Goal: Information Seeking & Learning: Compare options

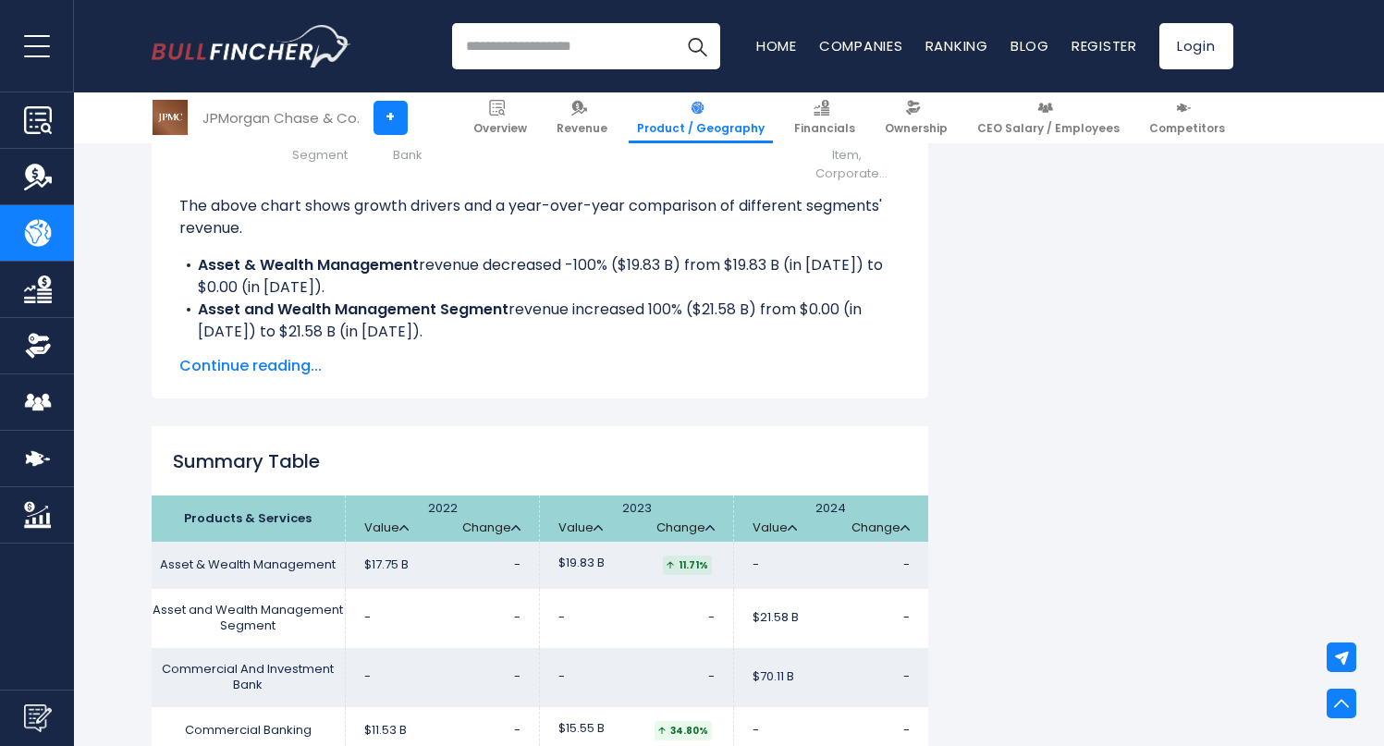
scroll to position [2787, 0]
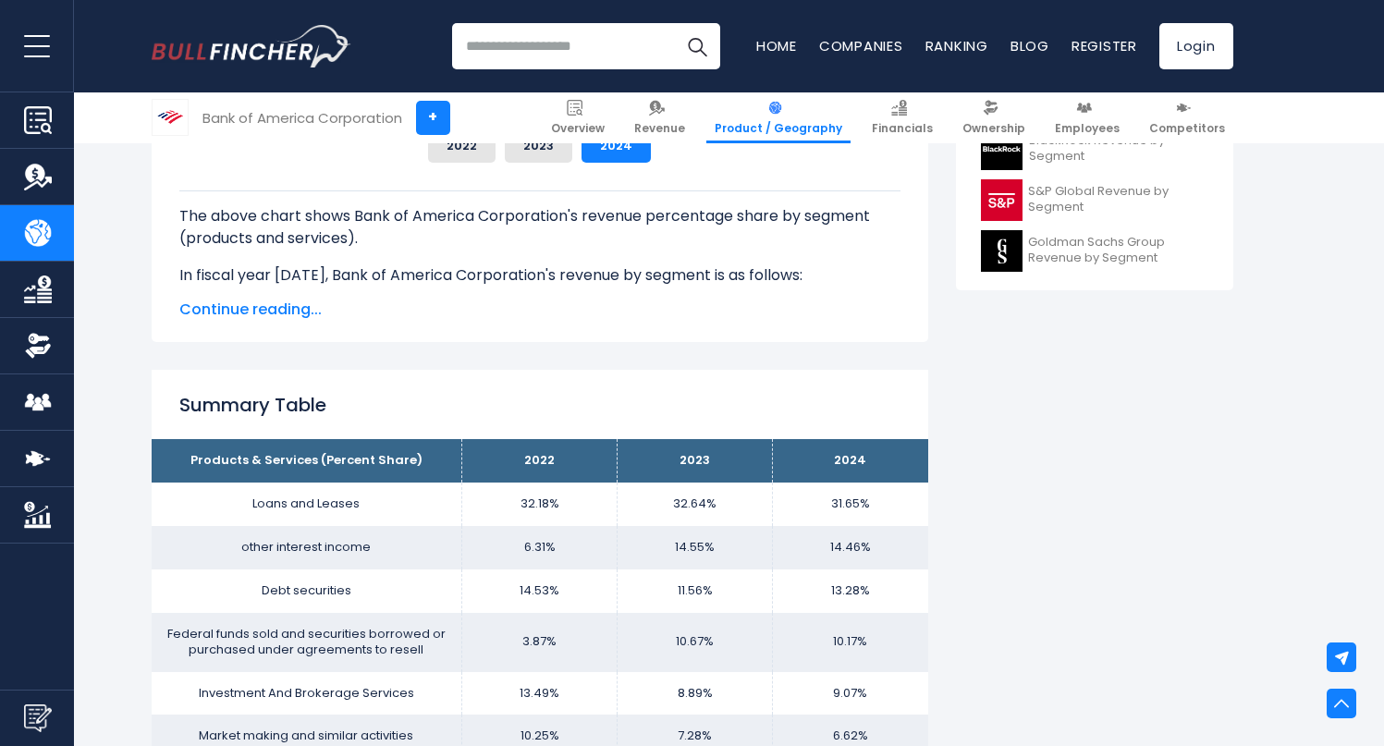
scroll to position [925, 0]
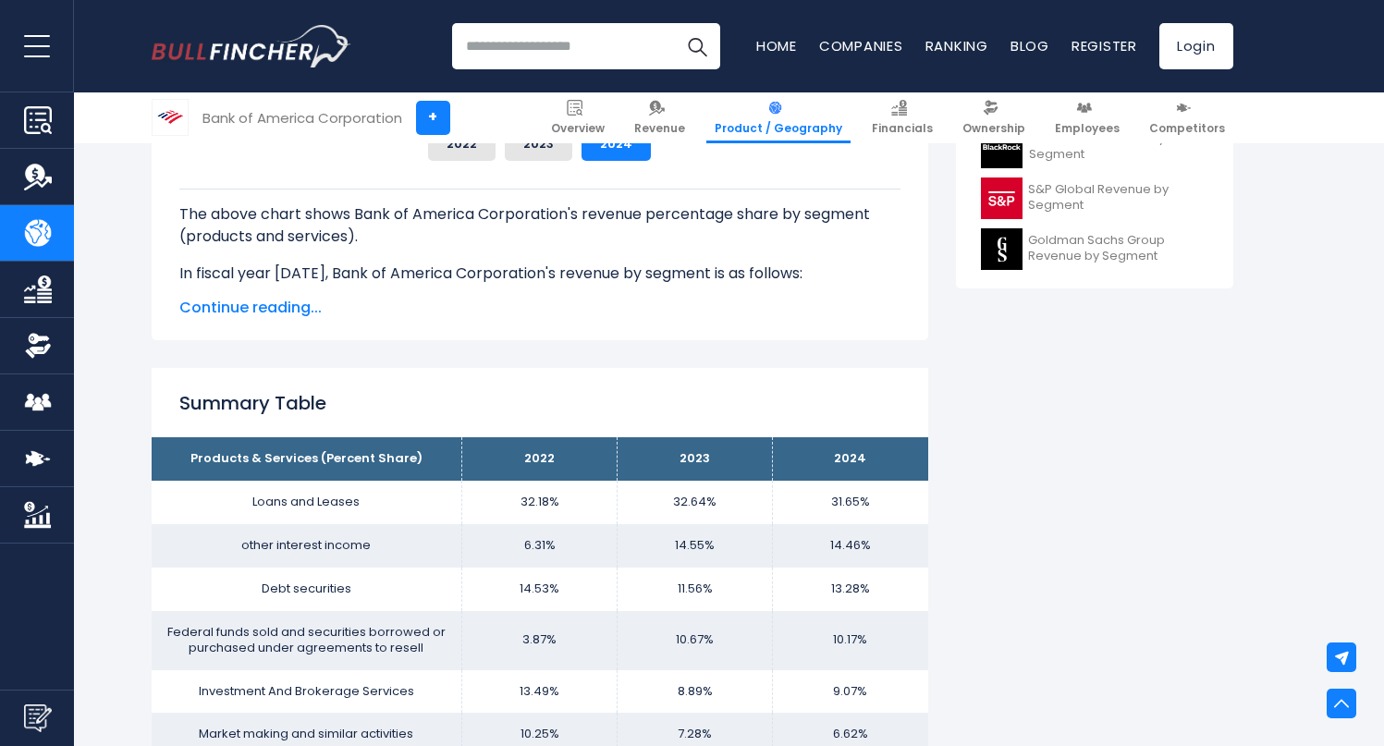
click at [178, 400] on div "Summary Table Products & Services (Percent Share) 2022 2023 2024 Loans and Leas…" at bounding box center [540, 671] width 777 height 606
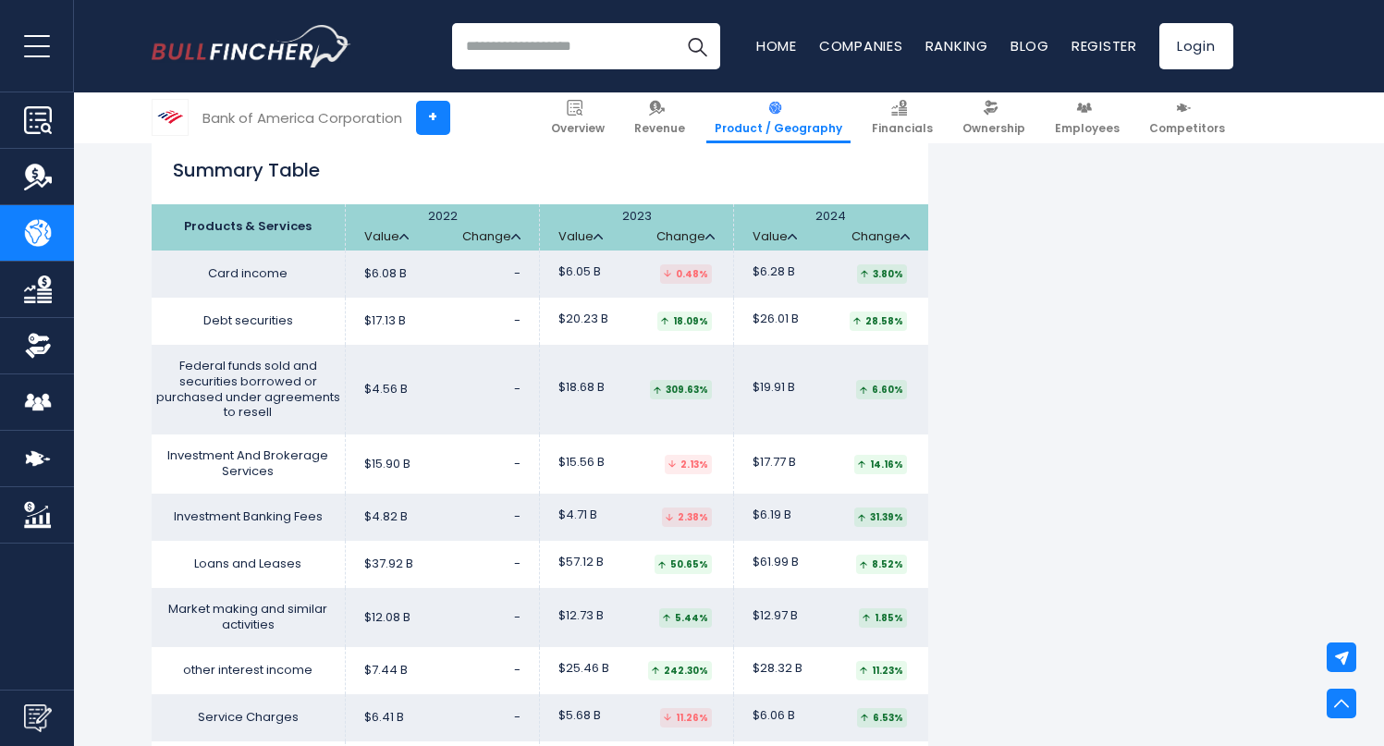
scroll to position [3166, 0]
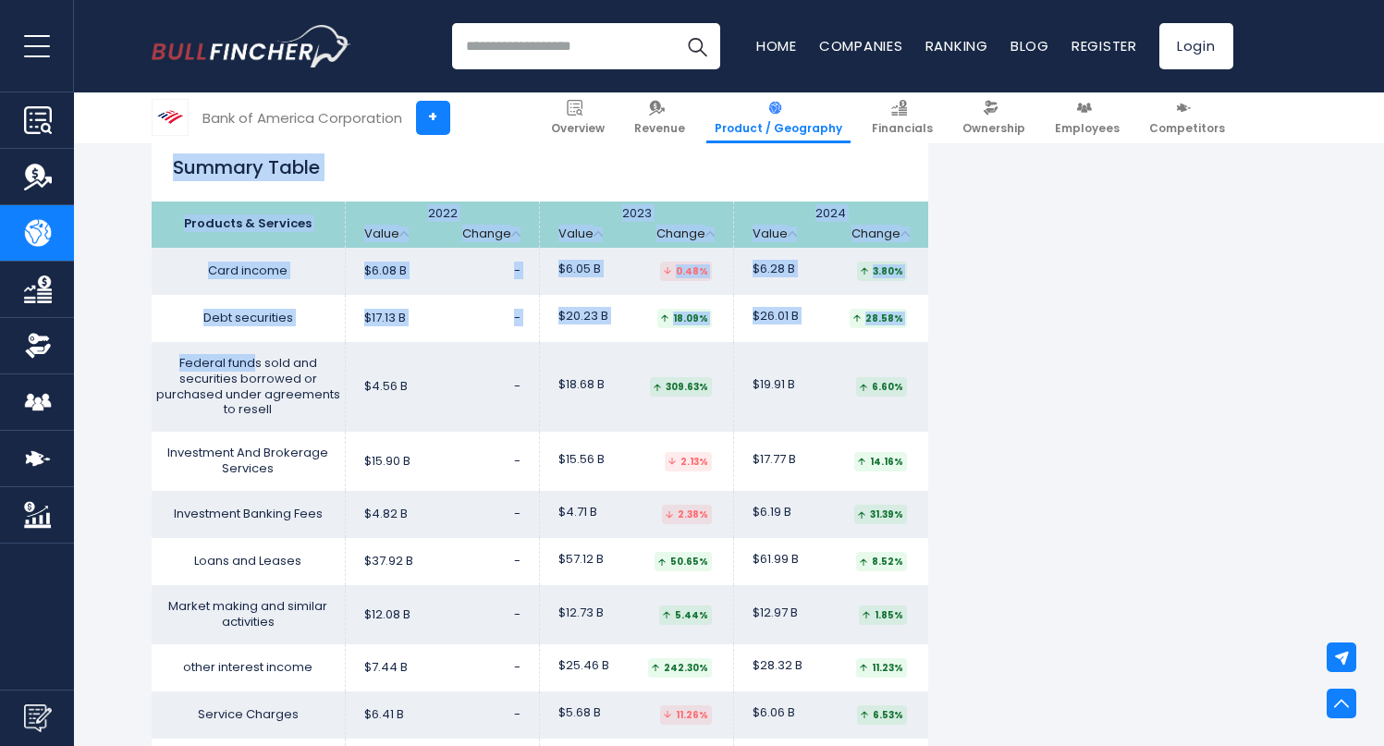
drag, startPoint x: 174, startPoint y: 165, endPoint x: 256, endPoint y: 365, distance: 216.0
click at [256, 365] on div "Summary Table Products & Services 2022 Value Change Value Change Value Change C…" at bounding box center [540, 482] width 777 height 701
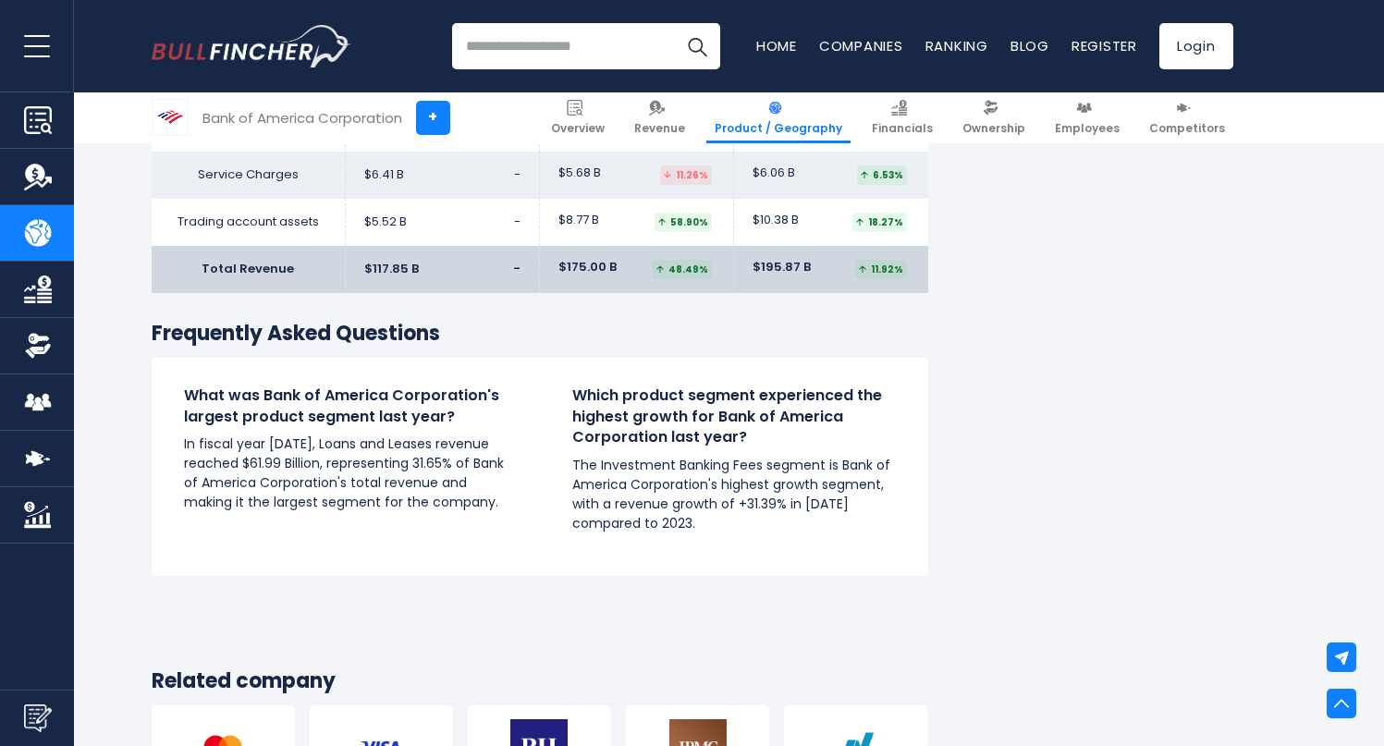
scroll to position [3707, 0]
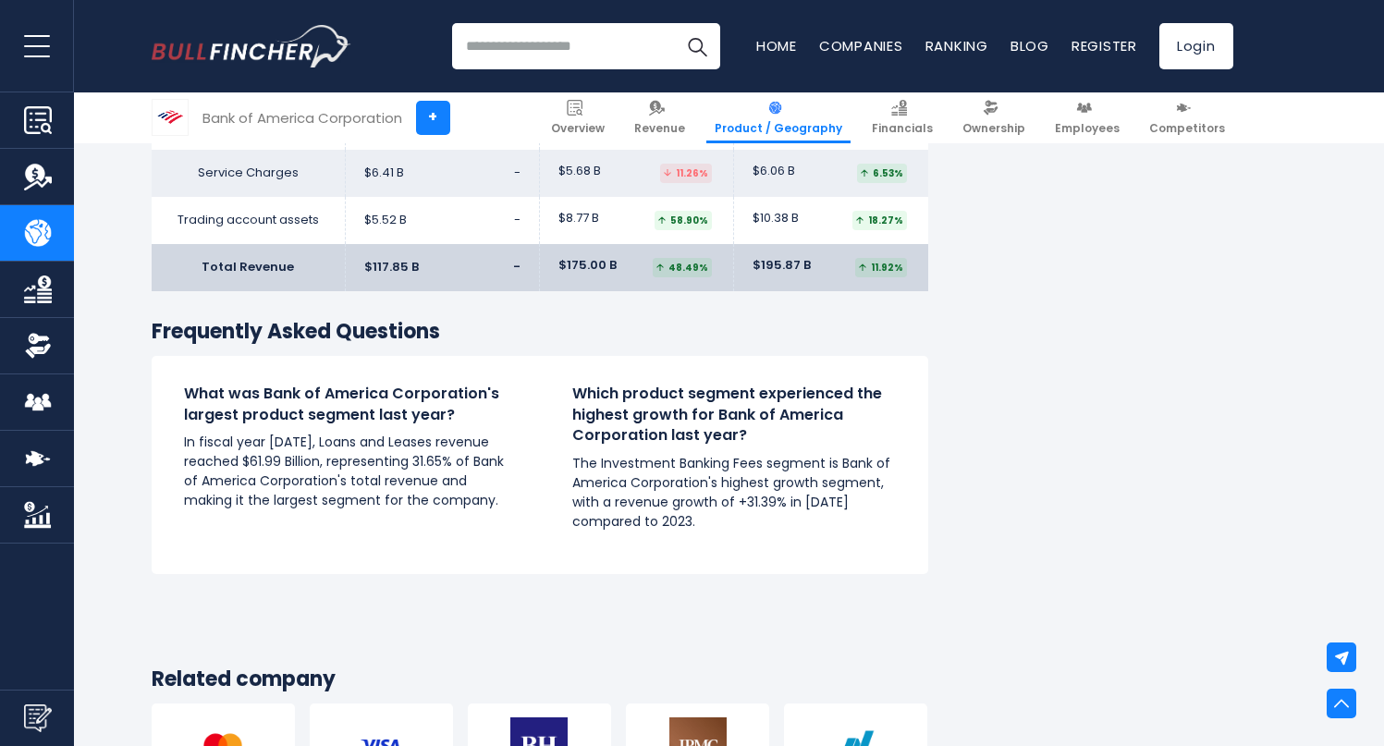
copy div "Summary Table"
